Goal: Transaction & Acquisition: Download file/media

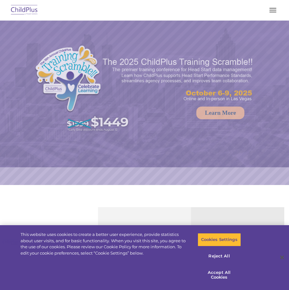
select select "MEDIUM"
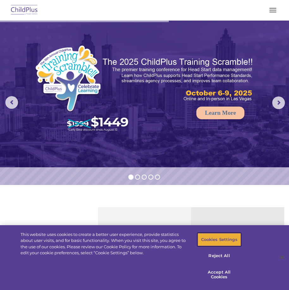
click at [223, 241] on button "Cookies Settings" at bounding box center [219, 239] width 43 height 13
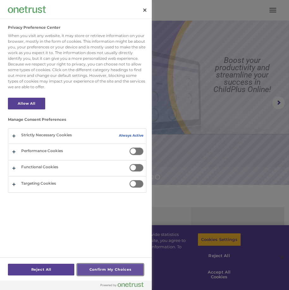
click at [107, 268] on button "Confirm My Choices" at bounding box center [110, 270] width 66 height 12
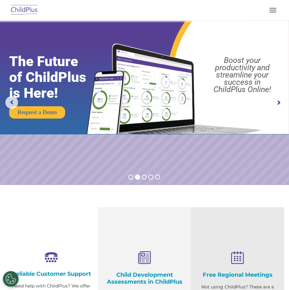
click at [272, 12] on span "button" at bounding box center [273, 12] width 7 height 1
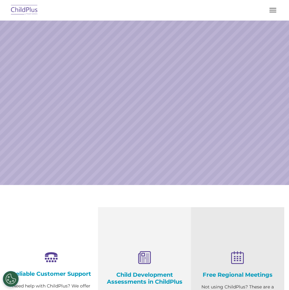
select select "MEDIUM"
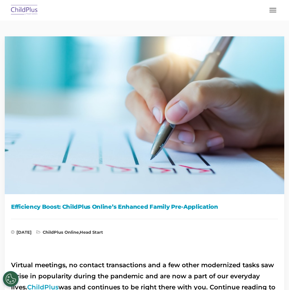
click at [274, 12] on button "button" at bounding box center [273, 10] width 13 height 10
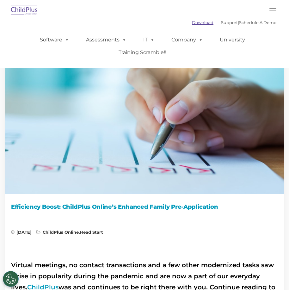
click at [192, 22] on link "Download" at bounding box center [203, 22] width 22 height 5
